Goal: Find specific page/section: Find specific page/section

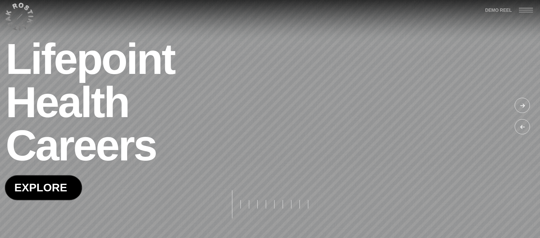
click at [29, 189] on span at bounding box center [43, 188] width 76 height 24
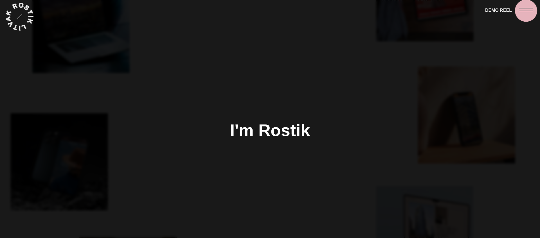
click at [528, 13] on div at bounding box center [529, 10] width 21 height 20
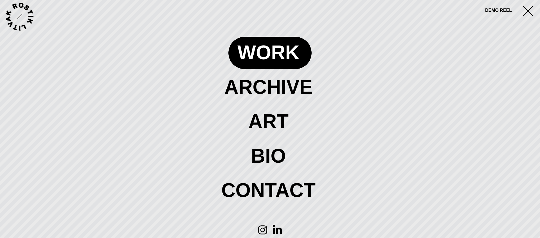
click at [261, 53] on span at bounding box center [269, 53] width 83 height 32
